Goal: Task Accomplishment & Management: Manage account settings

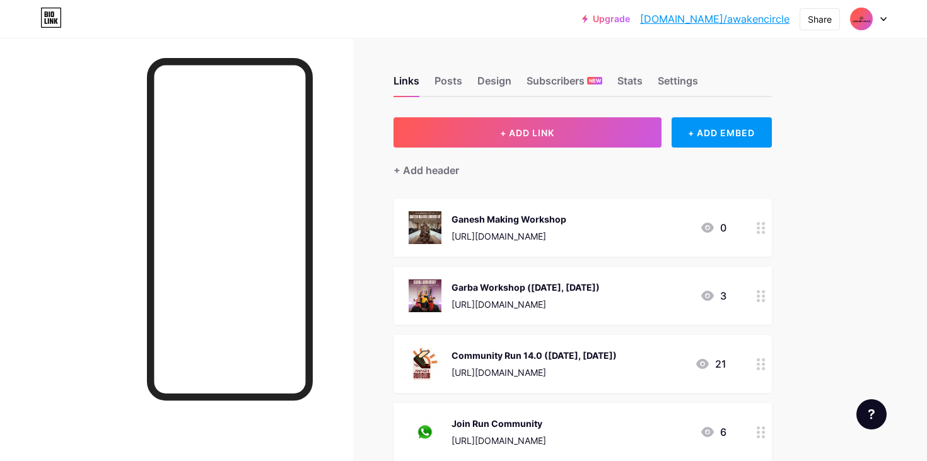
scroll to position [120, 0]
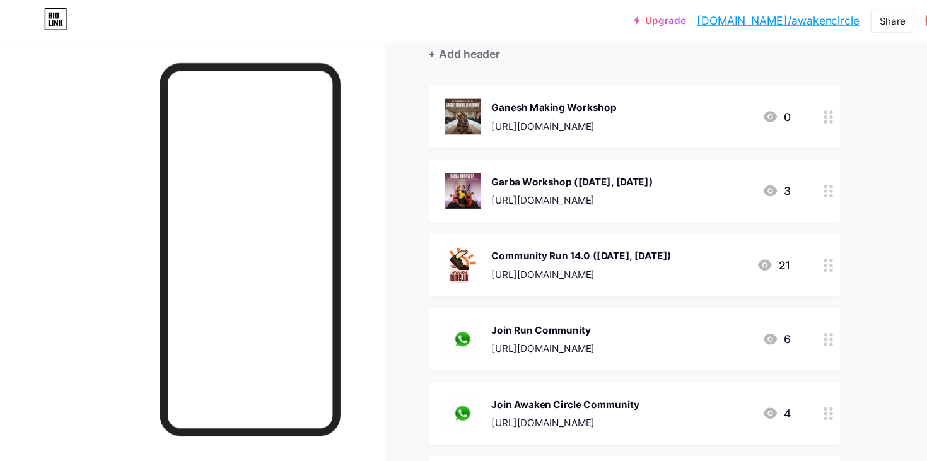
click at [760, 114] on div at bounding box center [761, 107] width 21 height 58
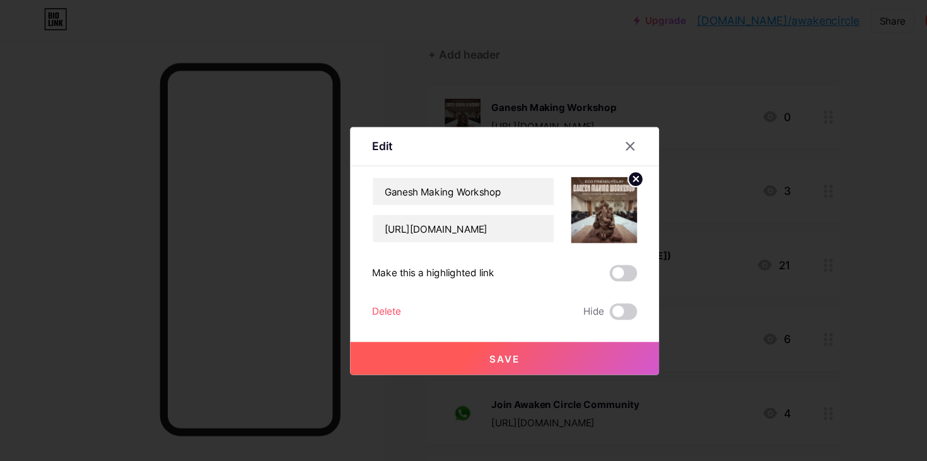
click at [363, 281] on div "Delete" at bounding box center [355, 286] width 26 height 15
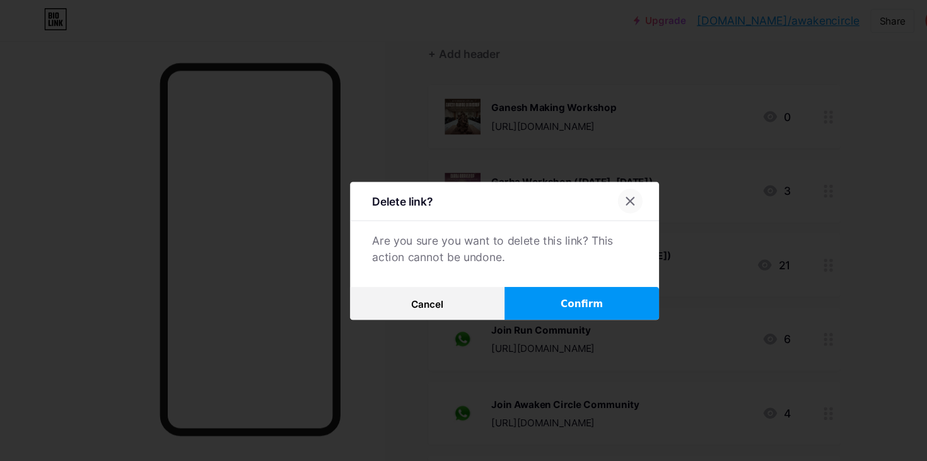
click at [580, 182] on icon at bounding box center [579, 185] width 10 height 10
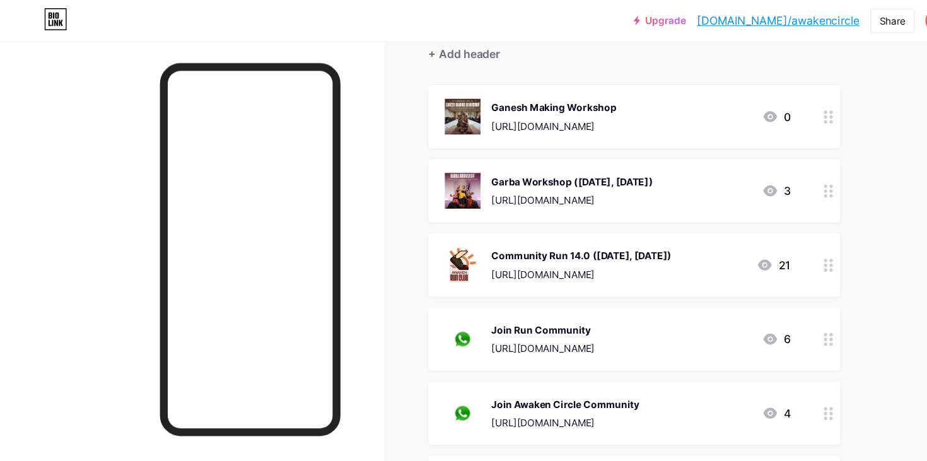
click at [707, 106] on icon at bounding box center [708, 107] width 13 height 10
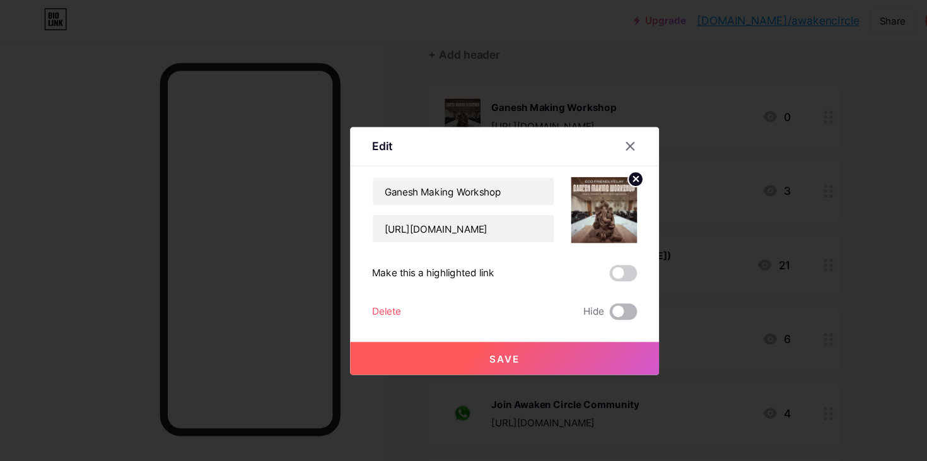
click at [575, 283] on span at bounding box center [572, 286] width 25 height 15
click at [560, 290] on input "checkbox" at bounding box center [560, 290] width 0 height 0
click at [582, 134] on icon at bounding box center [579, 134] width 10 height 10
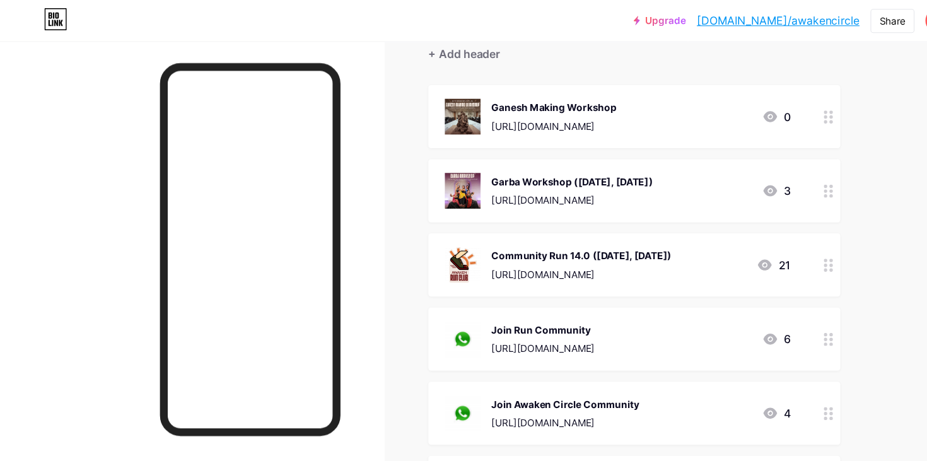
click at [707, 173] on icon at bounding box center [707, 175] width 15 height 15
click at [570, 279] on span at bounding box center [572, 286] width 25 height 15
click at [560, 290] on input "checkbox" at bounding box center [560, 290] width 0 height 0
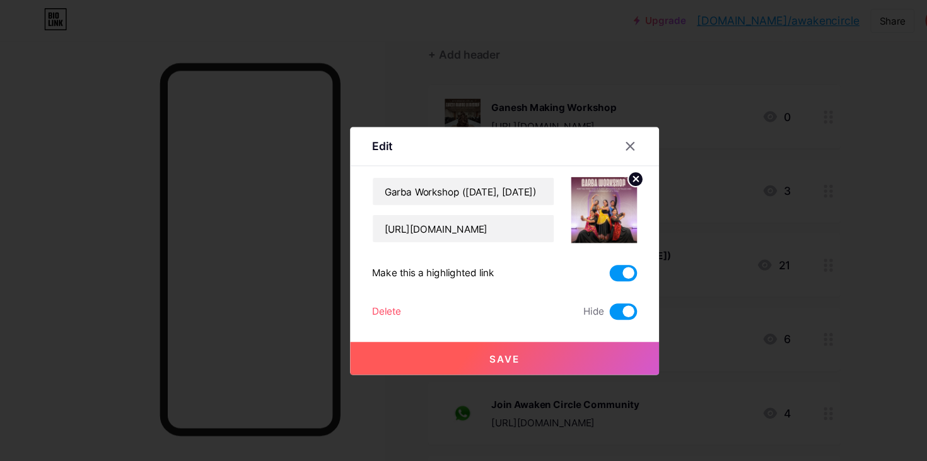
click at [555, 331] on button "Save" at bounding box center [464, 329] width 284 height 30
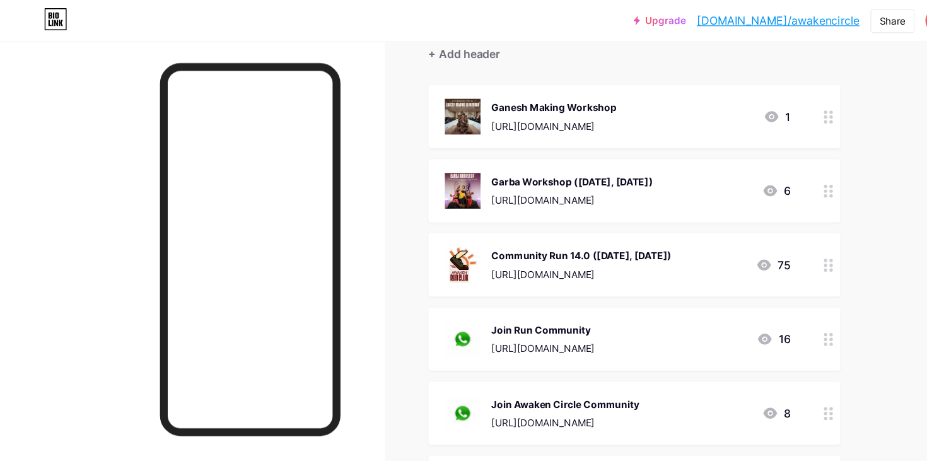
click at [711, 108] on icon at bounding box center [709, 107] width 15 height 15
click at [579, 287] on span at bounding box center [572, 286] width 25 height 15
click at [560, 290] on input "checkbox" at bounding box center [560, 290] width 0 height 0
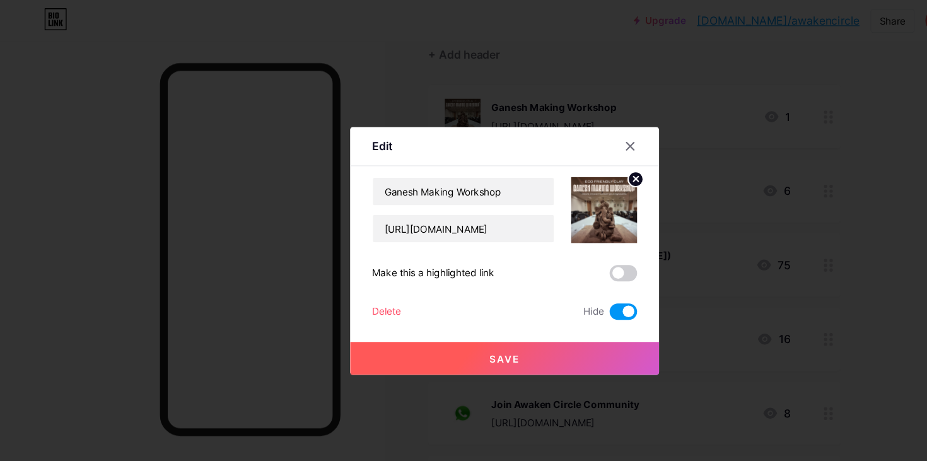
click at [534, 333] on button "Save" at bounding box center [464, 329] width 284 height 30
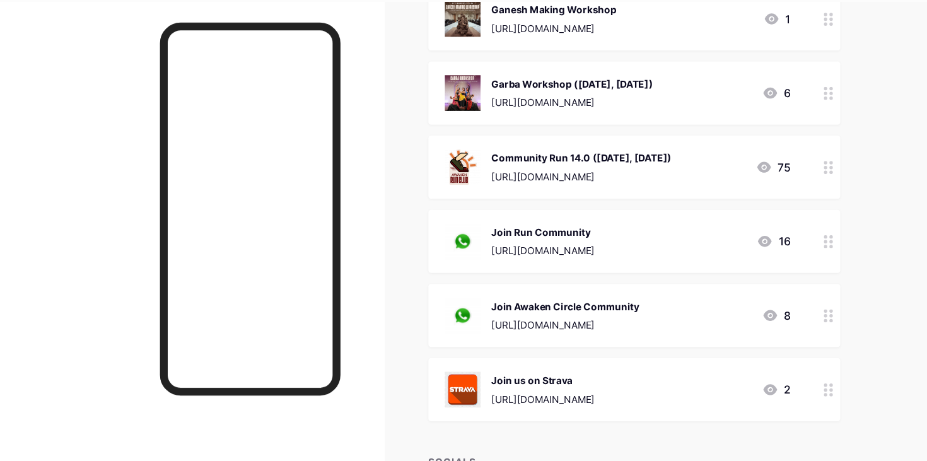
scroll to position [176, 0]
